Goal: Transaction & Acquisition: Purchase product/service

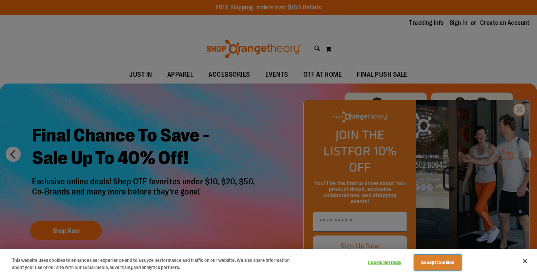
click at [438, 263] on button "Accept Cookies" at bounding box center [437, 263] width 47 height 16
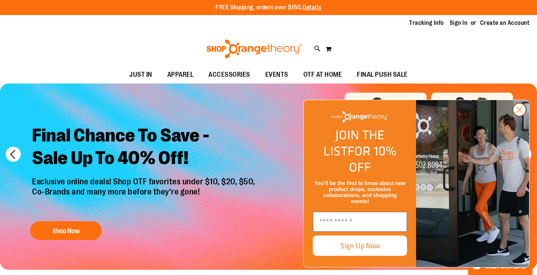
click at [515, 116] on circle "Close dialog" at bounding box center [519, 110] width 12 height 12
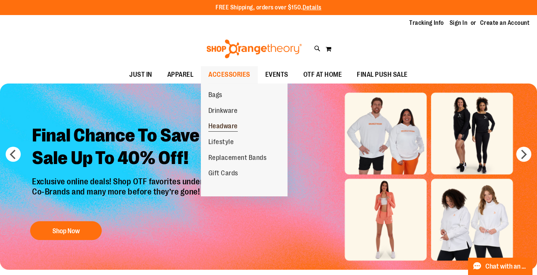
click at [220, 126] on span "Headware" at bounding box center [222, 126] width 29 height 9
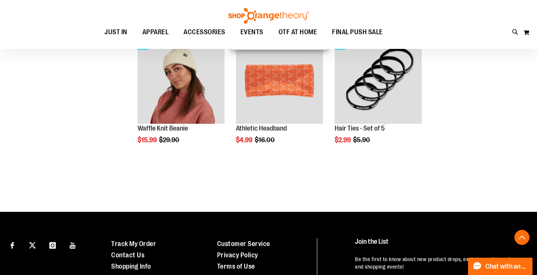
scroll to position [226, 0]
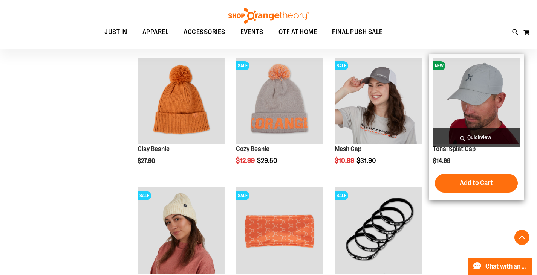
click at [469, 85] on img "product" at bounding box center [476, 101] width 87 height 87
click at [467, 105] on img "product" at bounding box center [476, 101] width 87 height 87
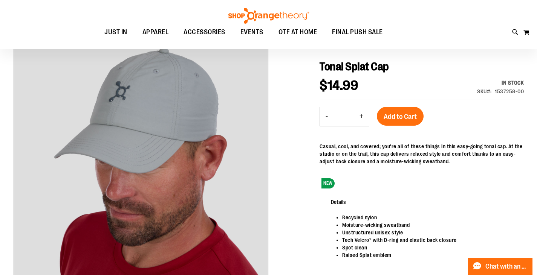
scroll to position [113, 0]
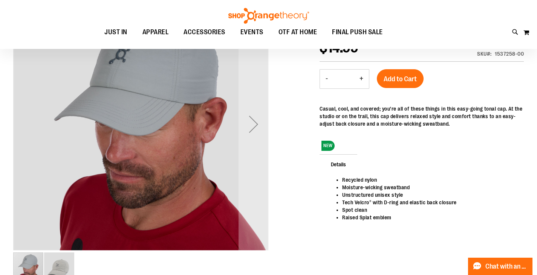
click at [62, 264] on img "image 2 of 2" at bounding box center [59, 268] width 30 height 30
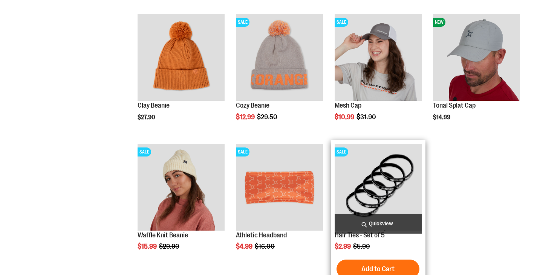
scroll to position [270, 0]
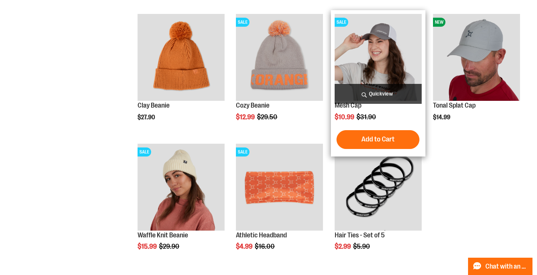
click at [371, 50] on img "product" at bounding box center [378, 57] width 87 height 87
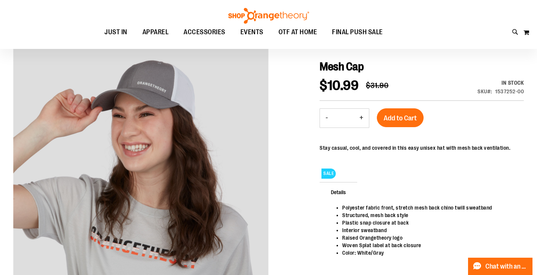
scroll to position [188, 0]
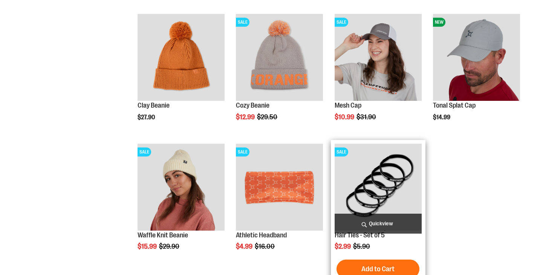
scroll to position [270, 0]
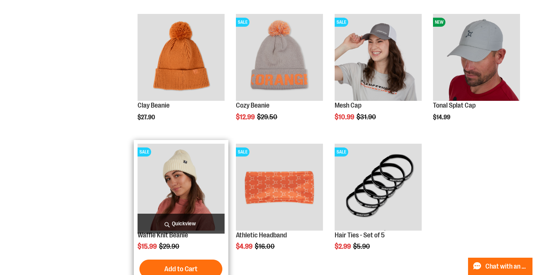
click at [186, 180] on img "product" at bounding box center [181, 187] width 87 height 87
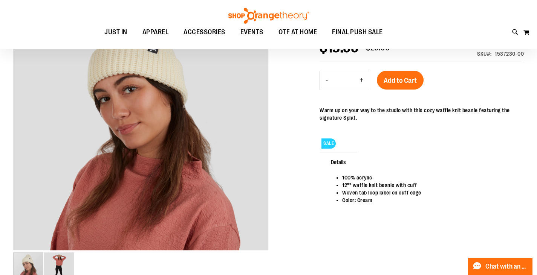
scroll to position [37, 0]
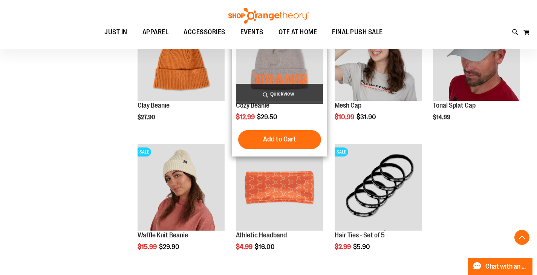
scroll to position [156, 0]
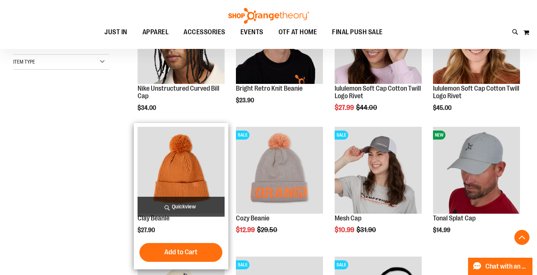
click at [182, 177] on img "product" at bounding box center [181, 170] width 87 height 87
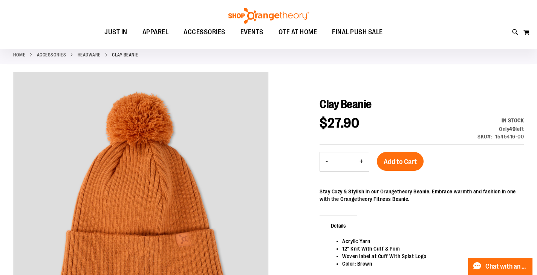
scroll to position [150, 0]
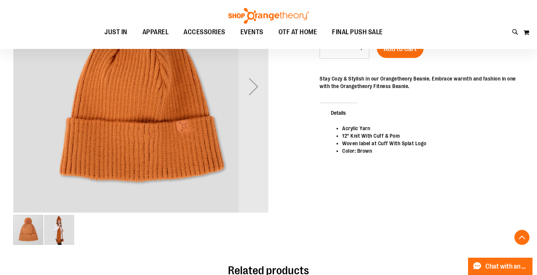
click at [59, 228] on img "image 2 of 2" at bounding box center [59, 230] width 30 height 30
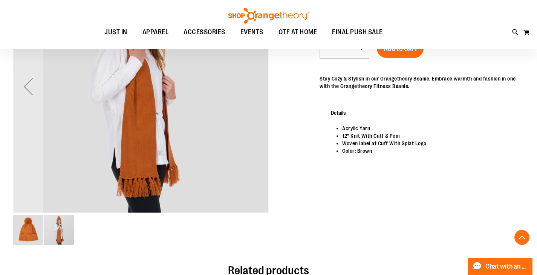
click at [24, 232] on img "image 1 of 2" at bounding box center [28, 230] width 30 height 30
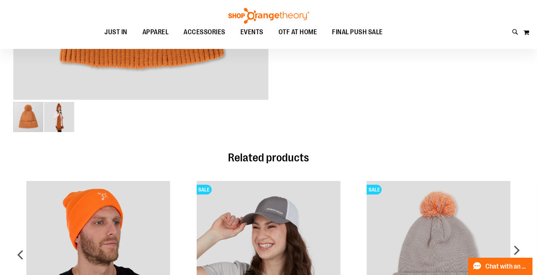
scroll to position [37, 0]
